Goal: Task Accomplishment & Management: Use online tool/utility

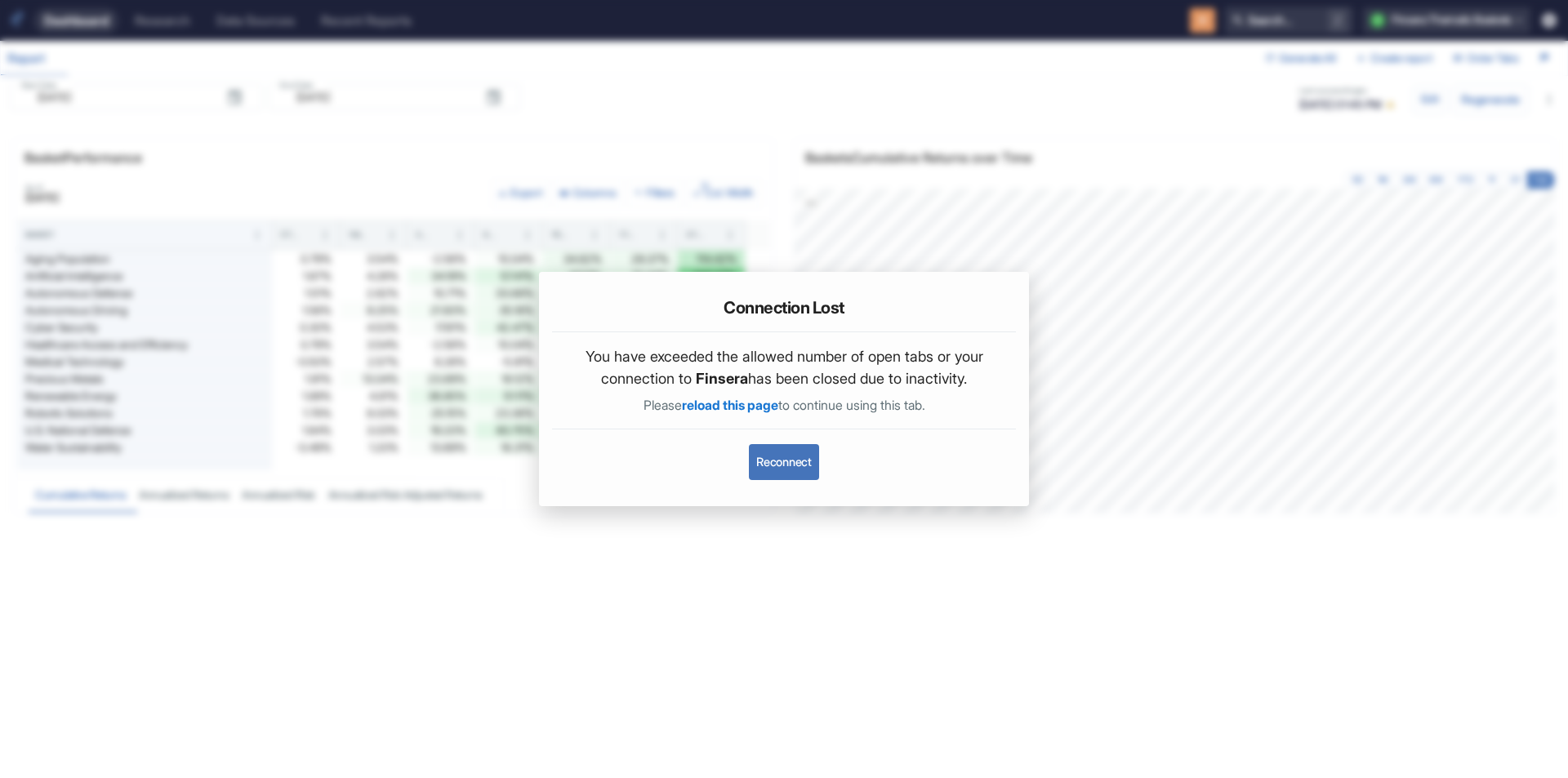
click at [768, 447] on button "Reconnect" at bounding box center [784, 463] width 69 height 36
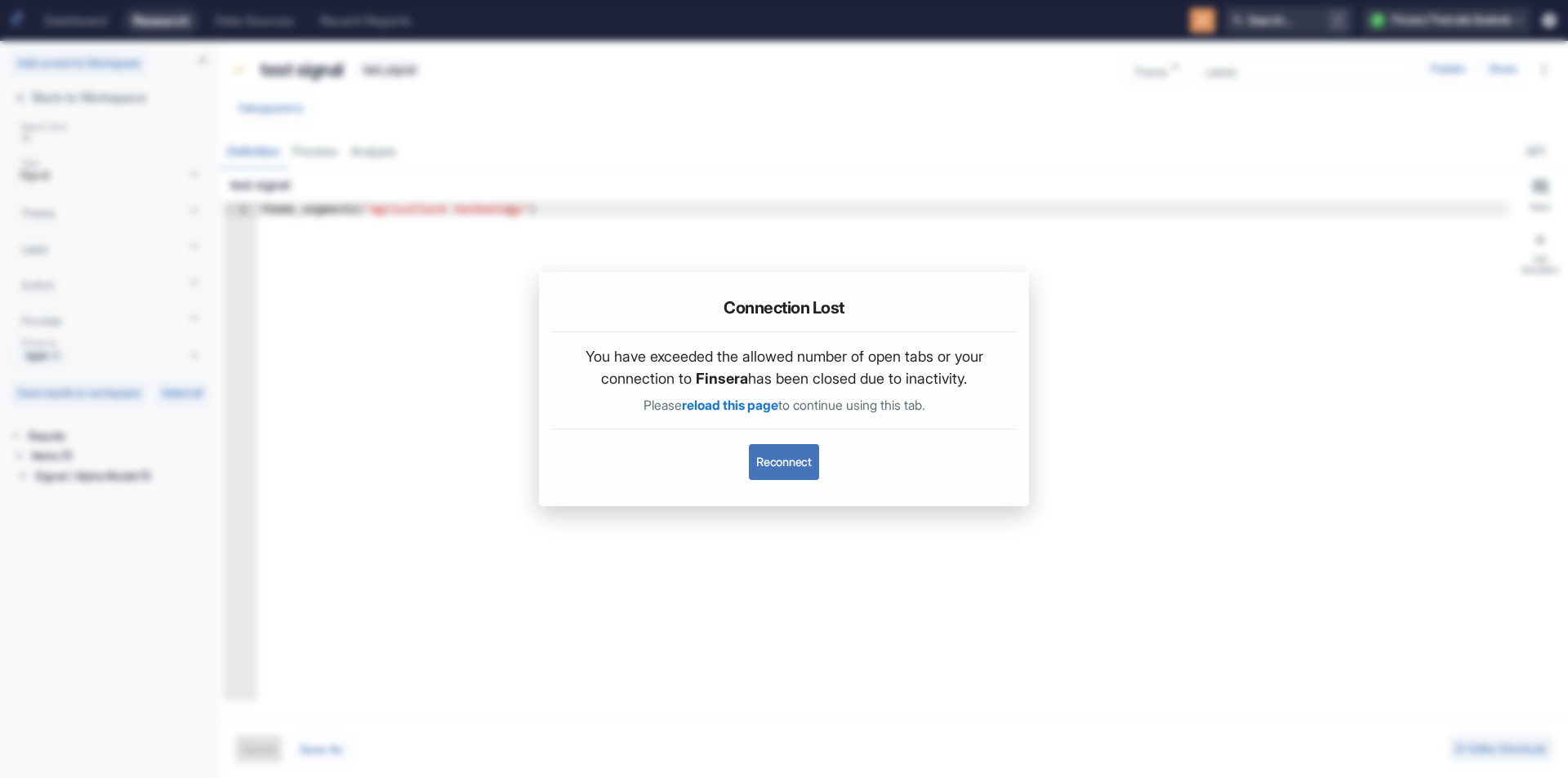
click at [779, 465] on button "Reconnect" at bounding box center [784, 463] width 69 height 36
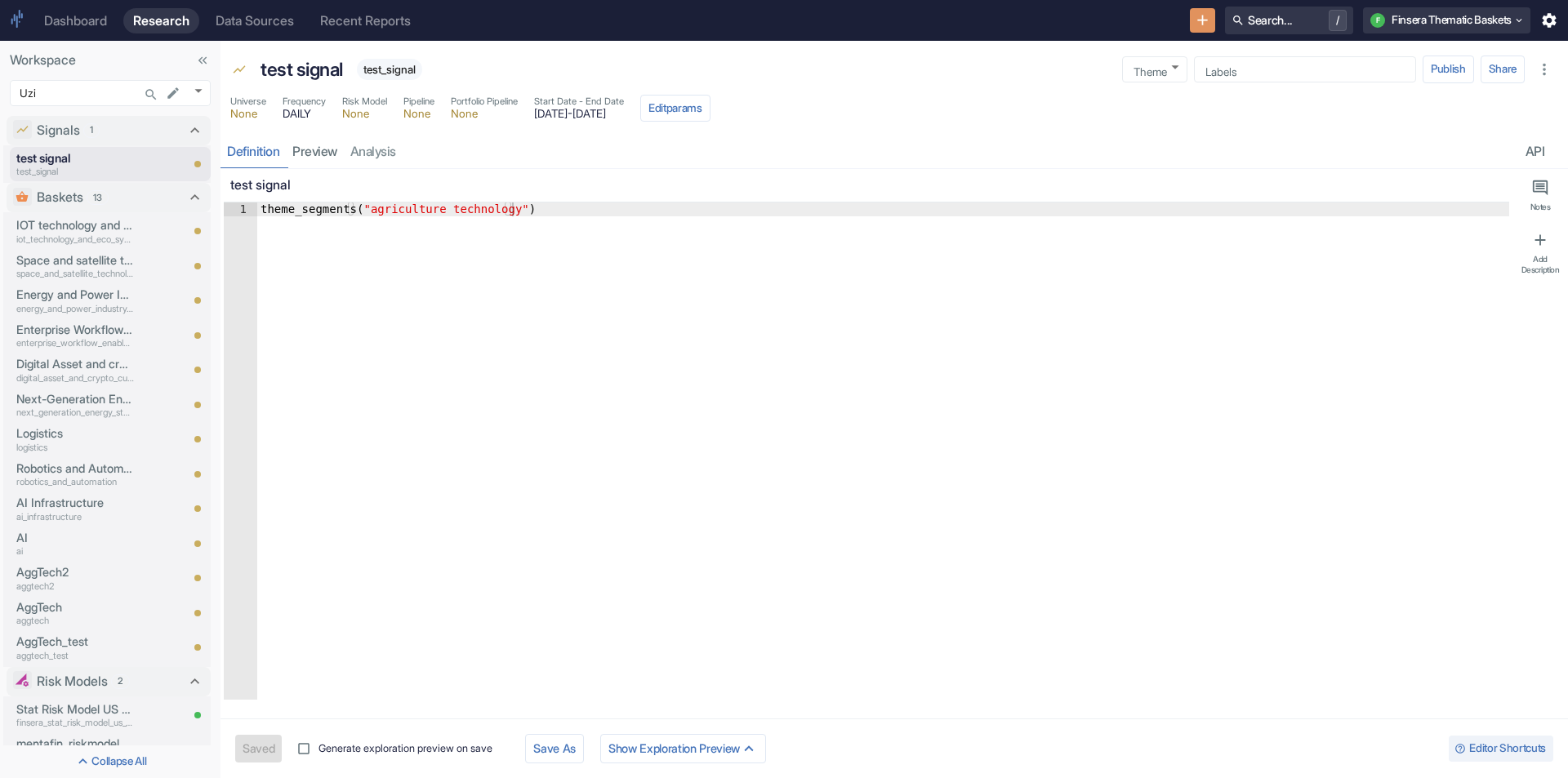
type textarea "x"
click at [1240, 59] on div "Labels" at bounding box center [1304, 70] width 222 height 26
